Goal: Information Seeking & Learning: Learn about a topic

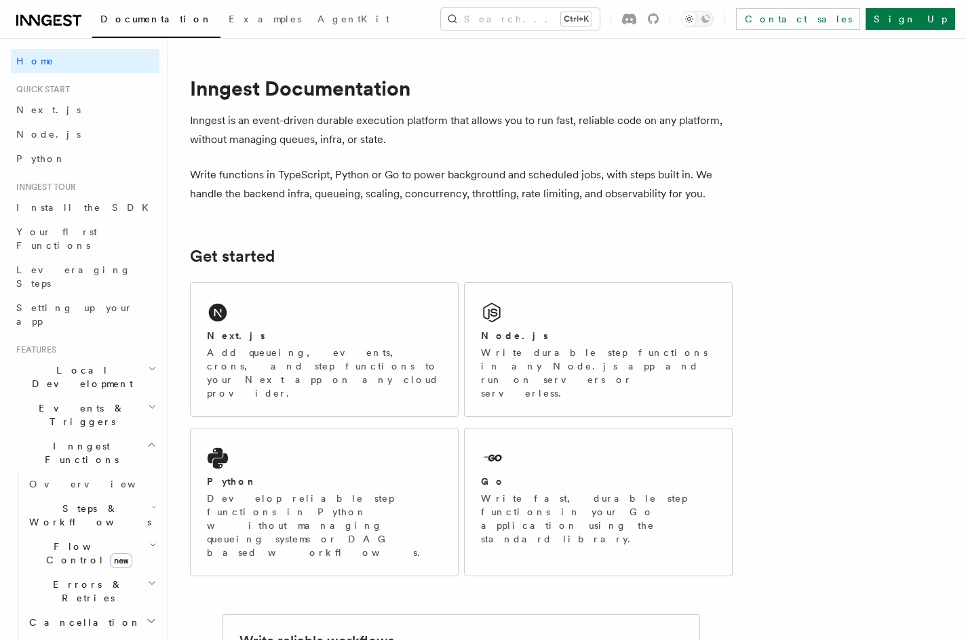
click at [501, 14] on button "Search... Ctrl+K" at bounding box center [520, 19] width 159 height 22
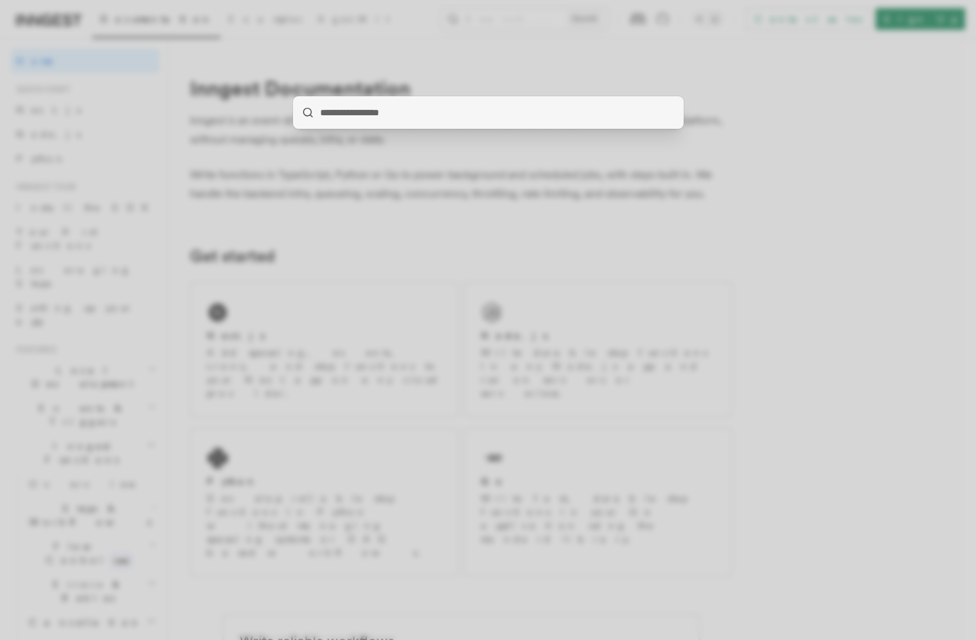
click at [818, 262] on div at bounding box center [488, 320] width 976 height 640
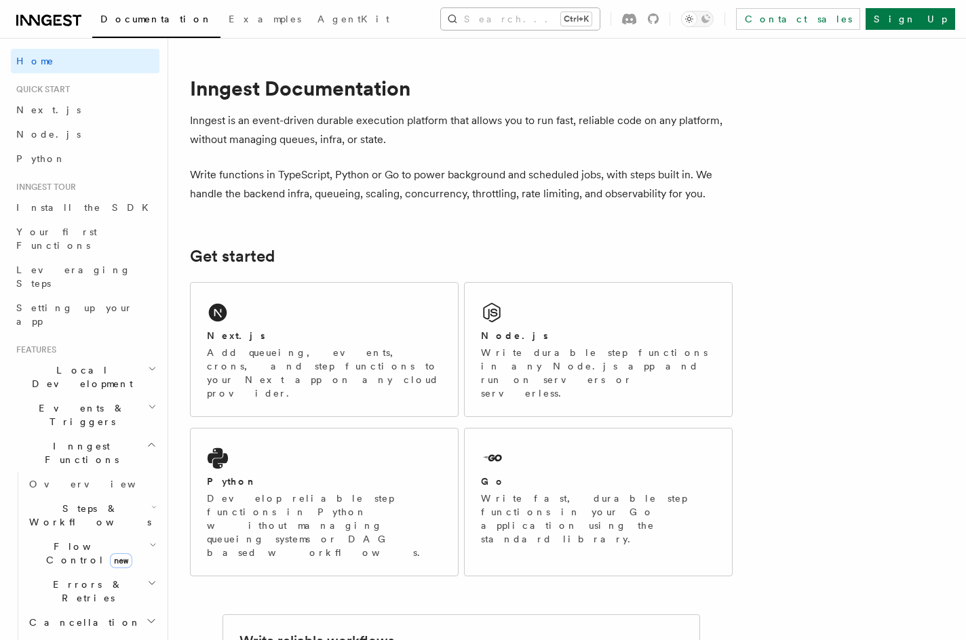
click at [503, 21] on button "Search... Ctrl+K" at bounding box center [520, 19] width 159 height 22
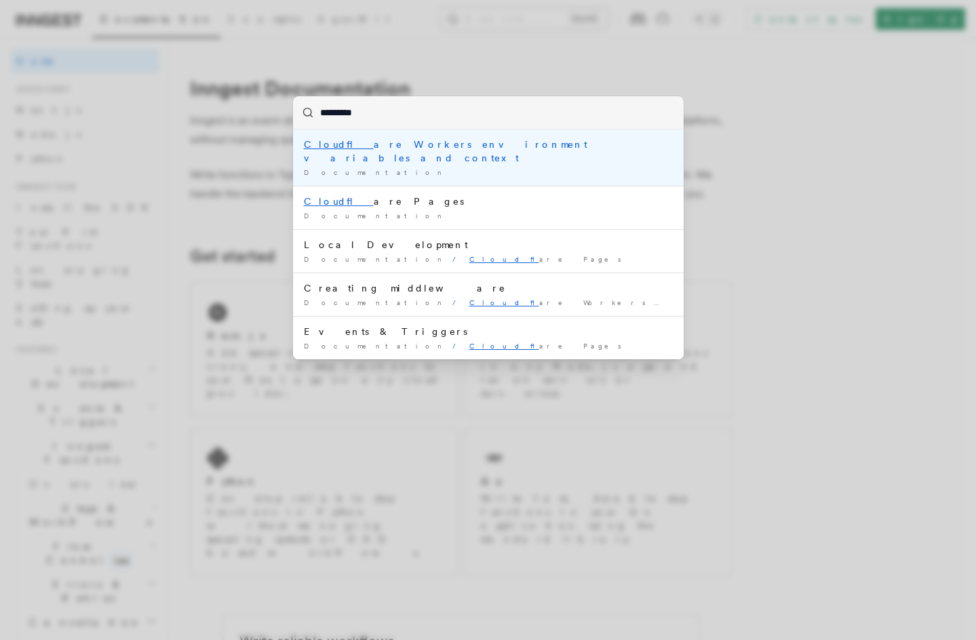
type input "**********"
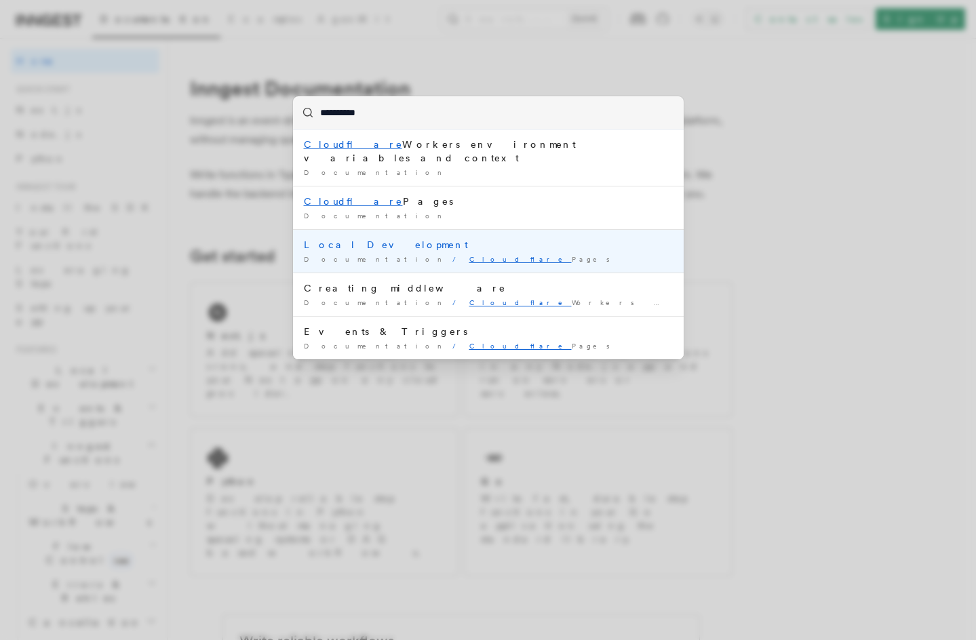
click at [485, 254] on div "Documentation / Cloudflare Pages /" at bounding box center [488, 259] width 369 height 10
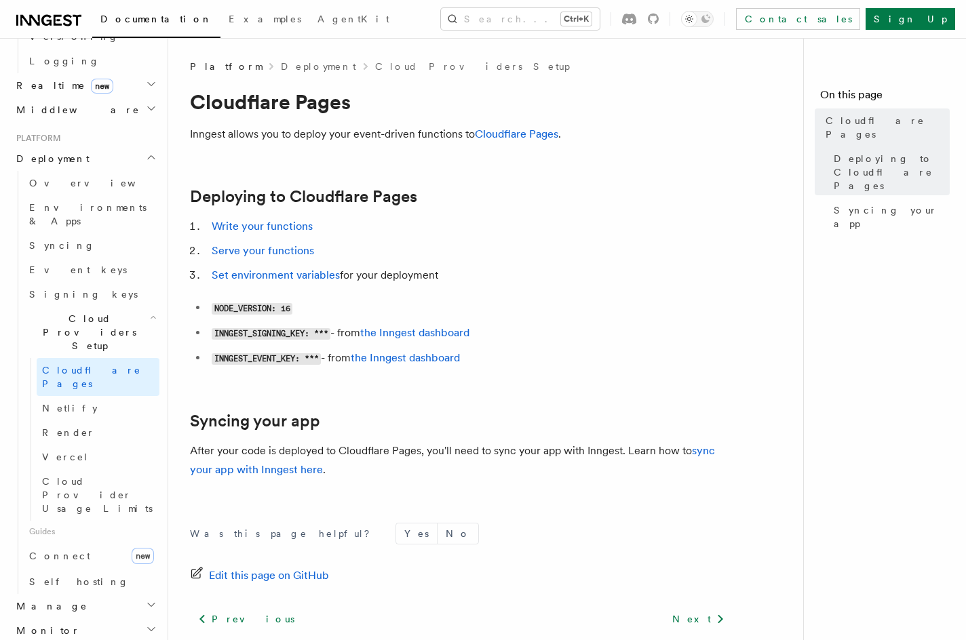
scroll to position [475, 0]
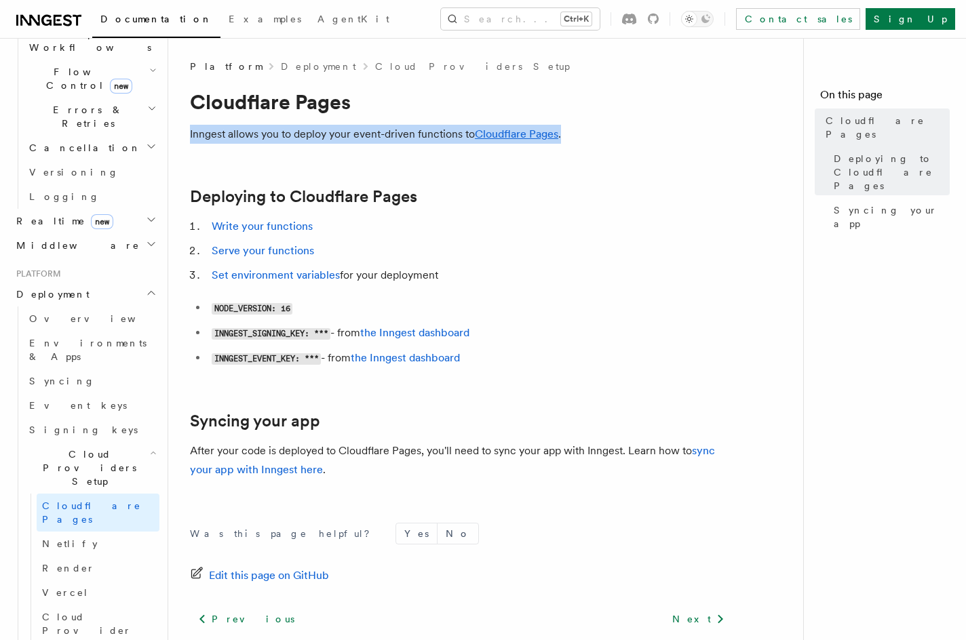
drag, startPoint x: 191, startPoint y: 134, endPoint x: 618, endPoint y: 130, distance: 427.3
click at [618, 130] on p "Inngest allows you to deploy your event-driven functions to Cloudflare Pages ." at bounding box center [461, 134] width 543 height 19
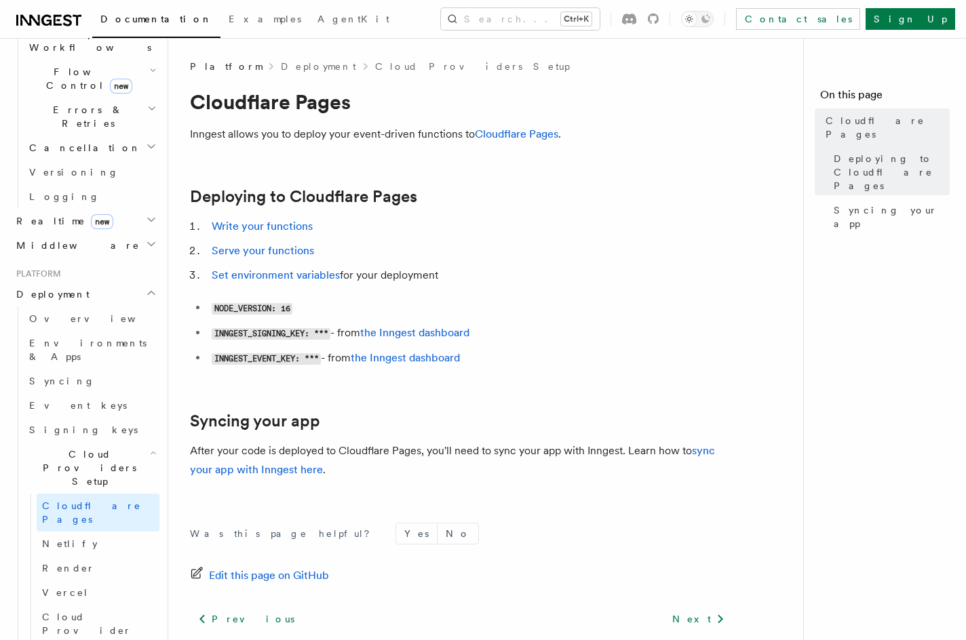
click at [622, 161] on article "Platform Deployment Cloud Providers Setup Cloudflare Pages Inngest allows you t…" at bounding box center [491, 404] width 602 height 689
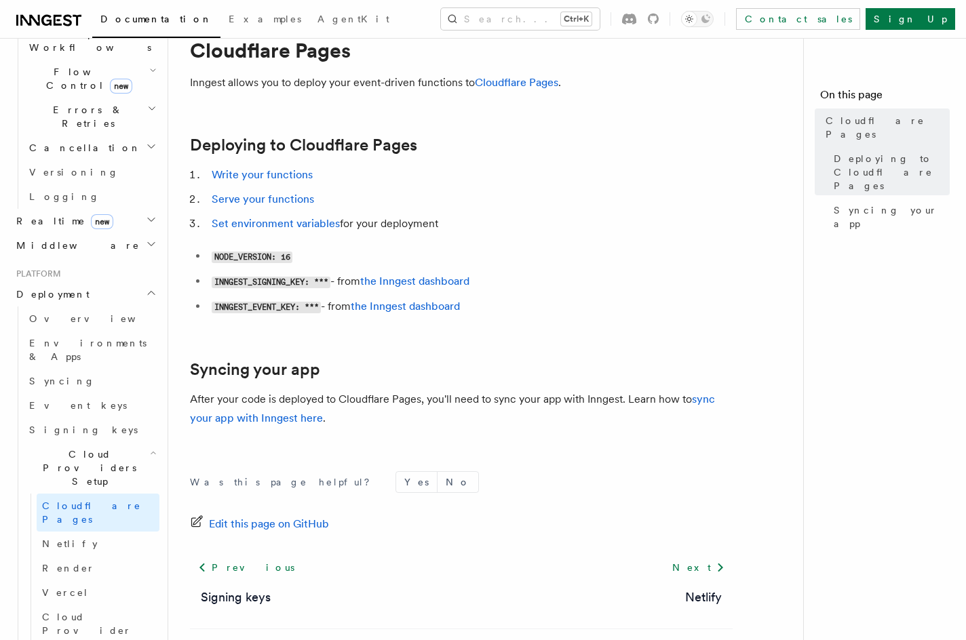
scroll to position [109, 0]
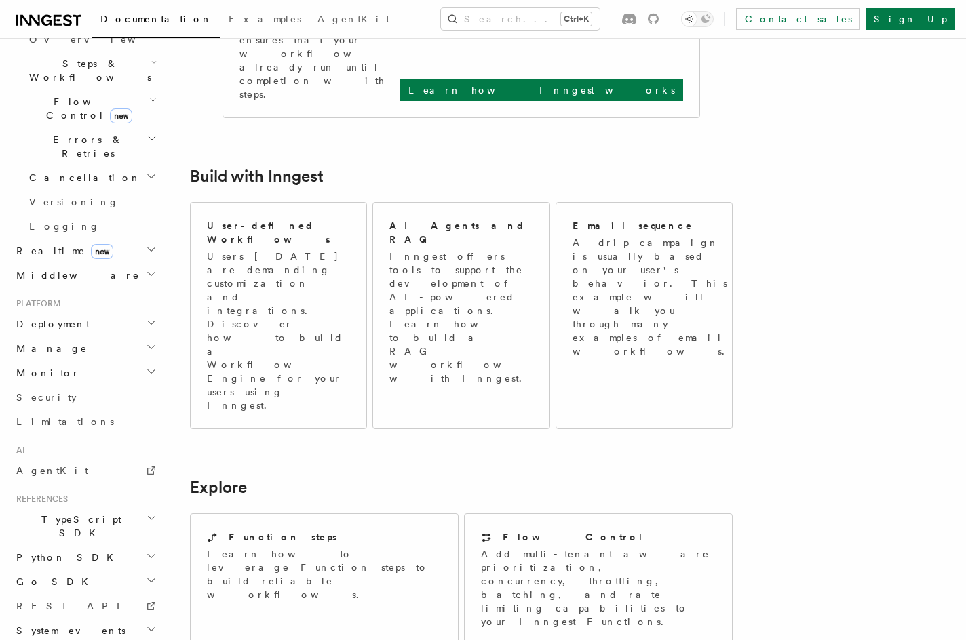
scroll to position [814, 0]
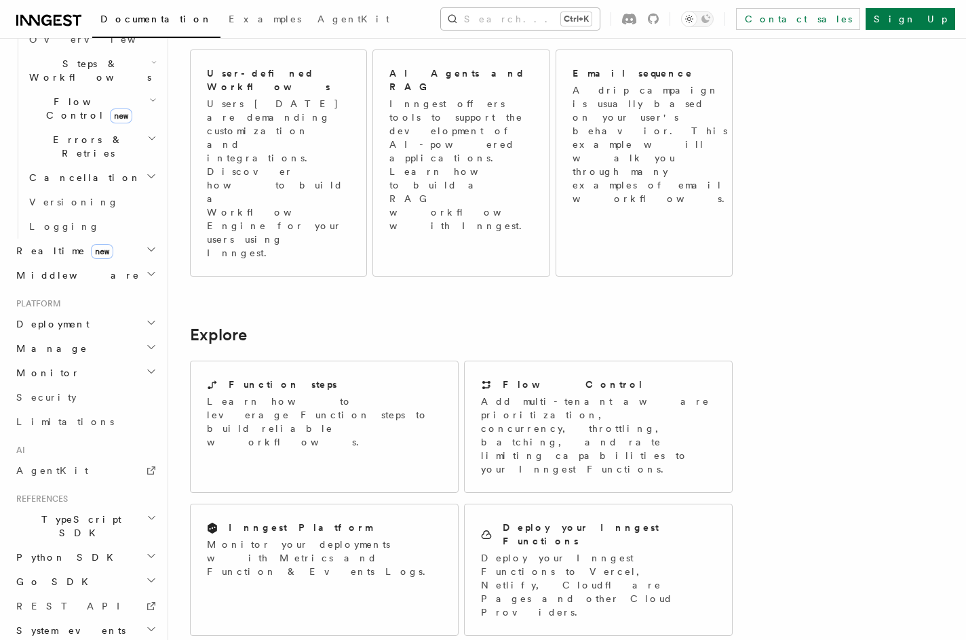
click at [465, 17] on button "Search... Ctrl+K" at bounding box center [520, 19] width 159 height 22
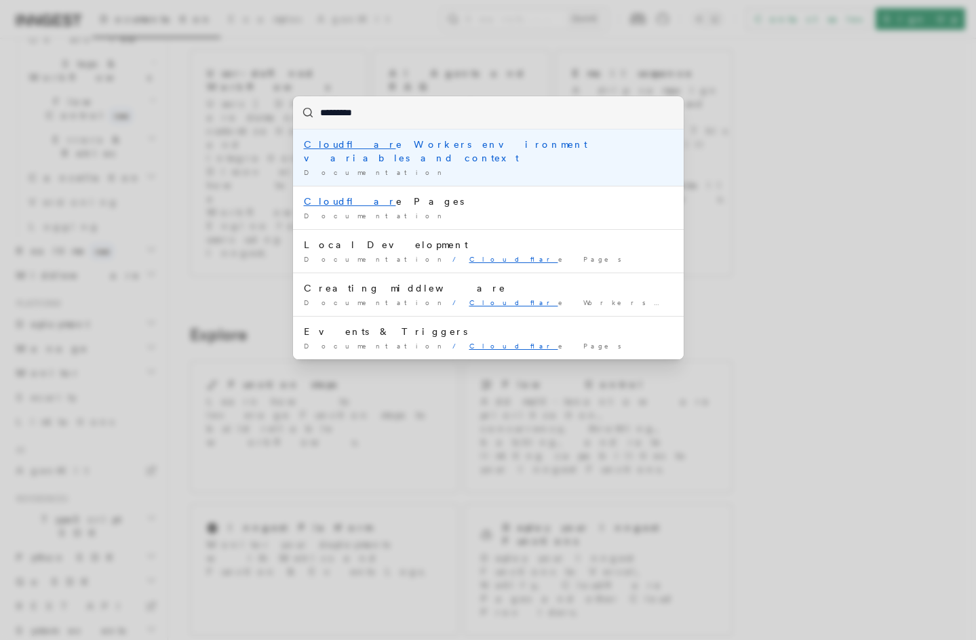
type input "**********"
click at [429, 168] on div "Documentation /" at bounding box center [488, 173] width 369 height 10
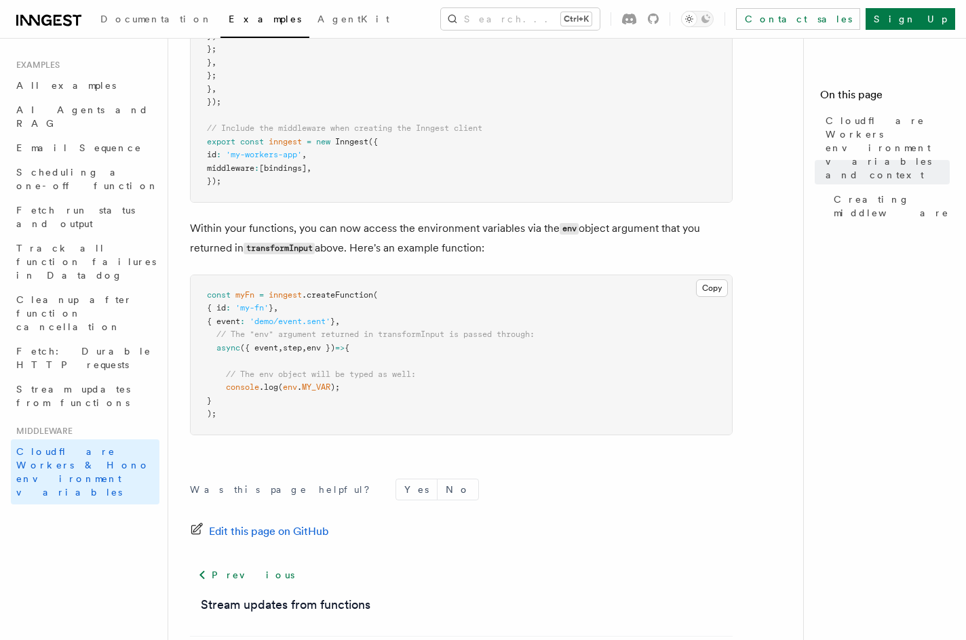
scroll to position [790, 0]
